Goal: Complete application form: Complete application form

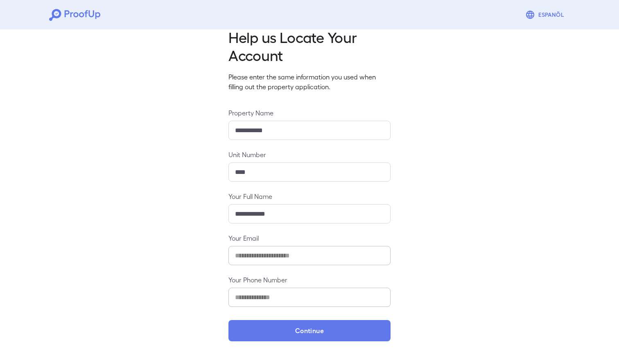
scroll to position [16, 0]
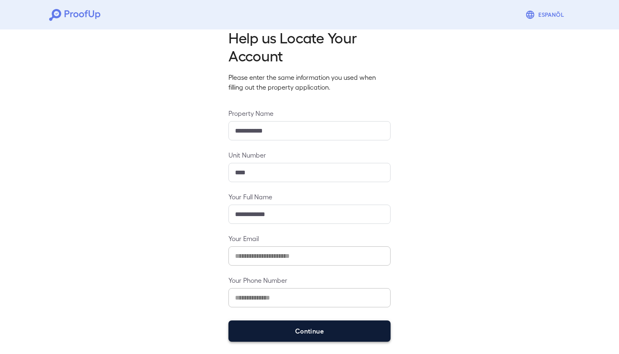
click at [289, 305] on button "Continue" at bounding box center [309, 331] width 162 height 21
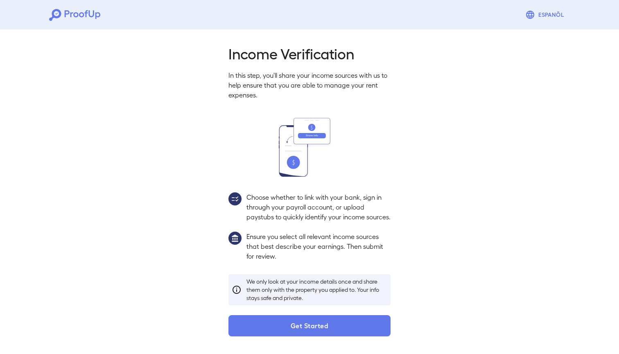
scroll to position [5, 0]
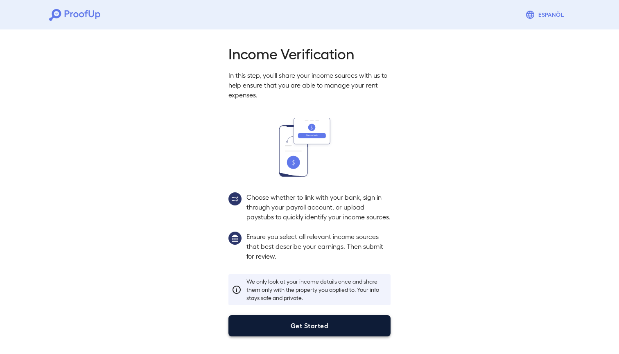
click at [321, 305] on button "Get Started" at bounding box center [309, 325] width 162 height 21
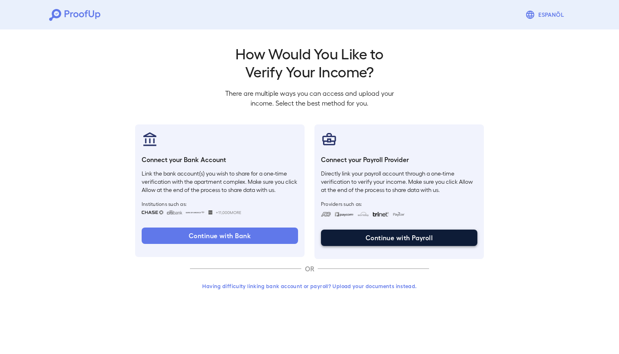
click at [382, 236] on button "Continue with Payroll" at bounding box center [399, 238] width 156 height 16
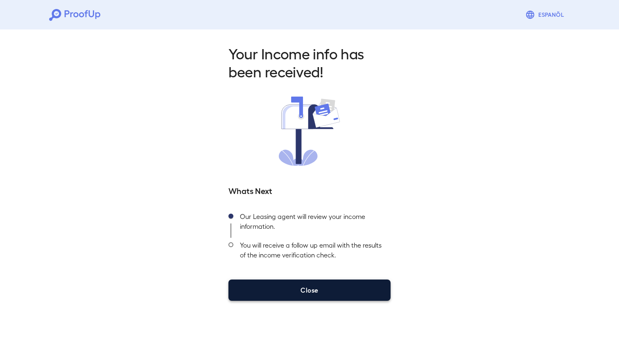
click at [318, 291] on button "Close" at bounding box center [309, 290] width 162 height 21
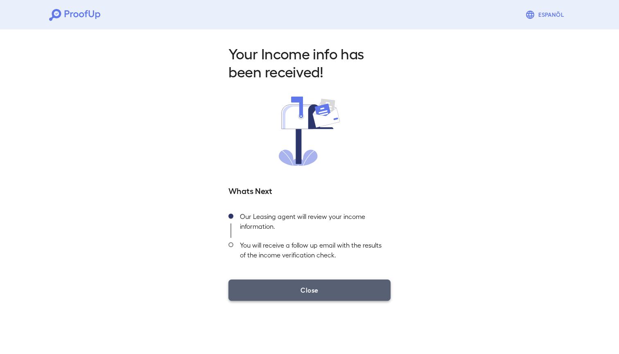
click at [306, 285] on button "Close" at bounding box center [309, 290] width 162 height 21
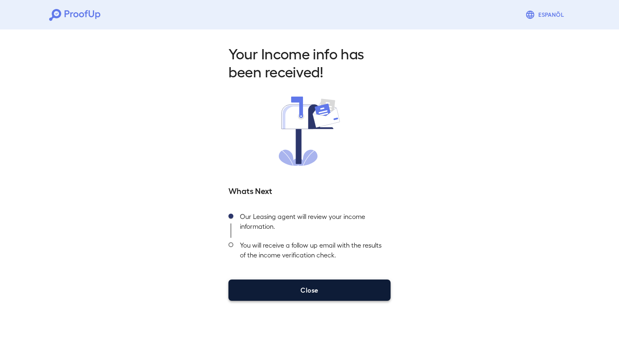
click at [307, 290] on button "Close" at bounding box center [309, 290] width 162 height 21
click at [337, 283] on button "Close" at bounding box center [309, 290] width 162 height 21
